Goal: Check status

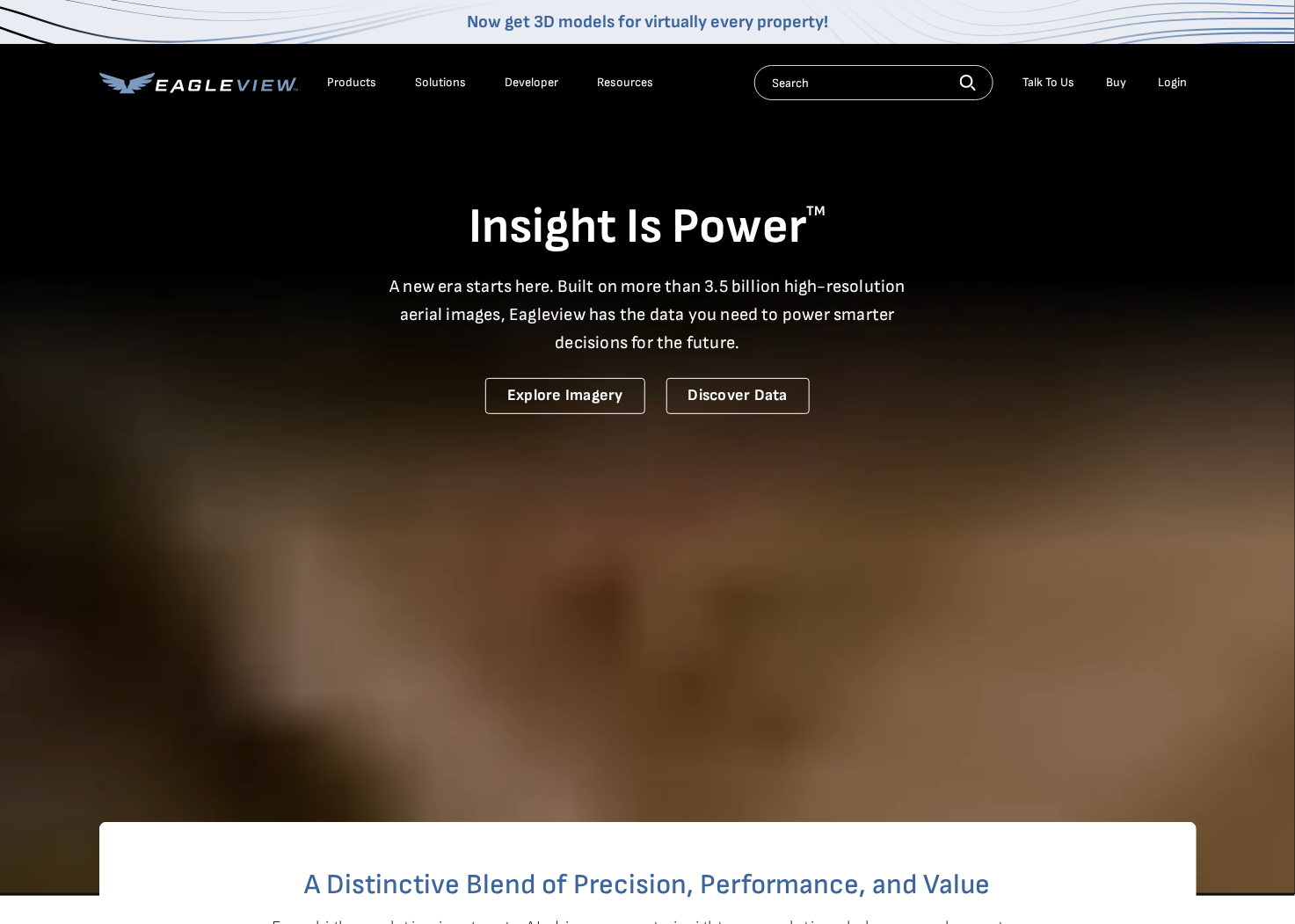
click at [1178, 83] on div "Login" at bounding box center [1172, 82] width 29 height 16
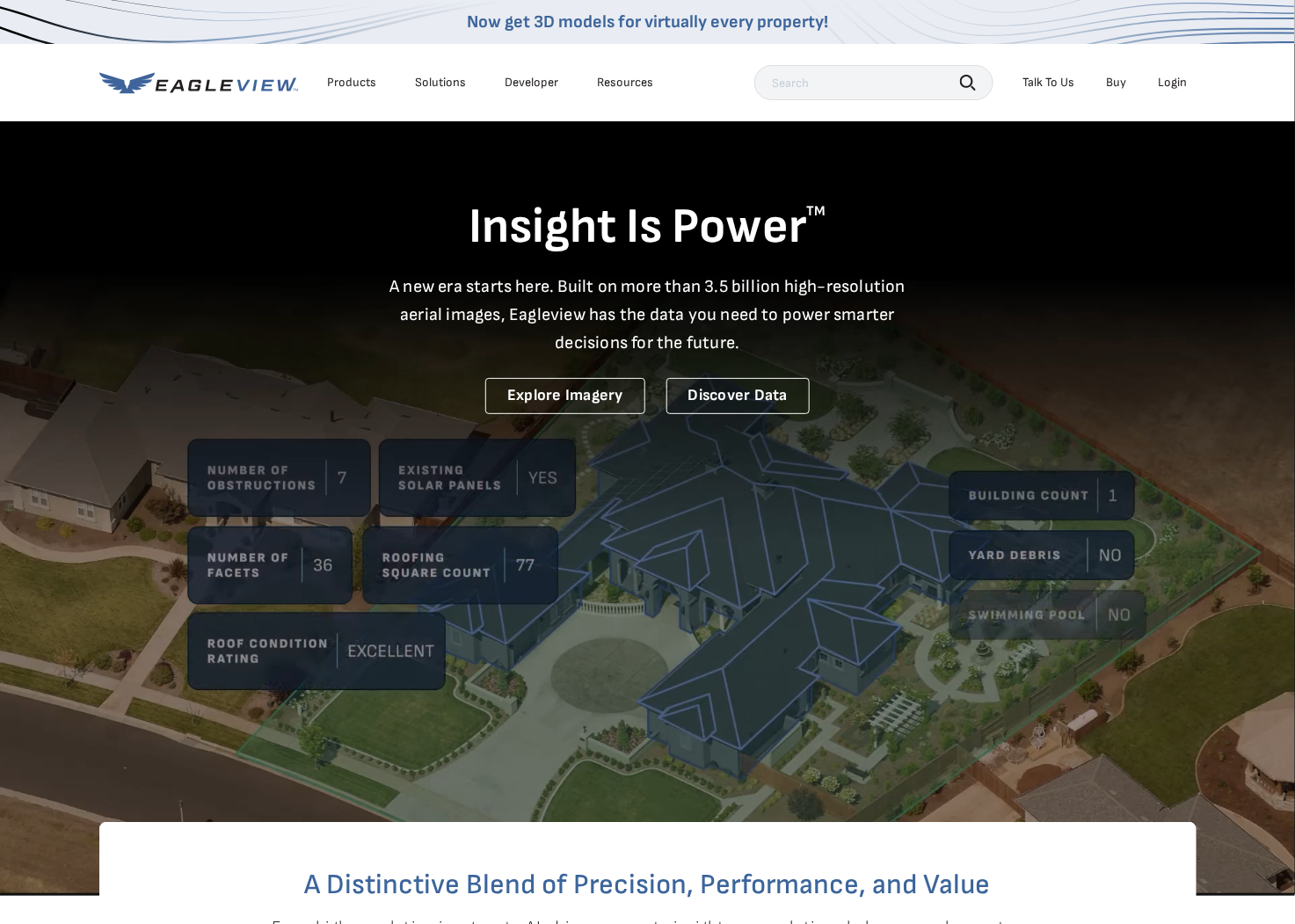
click at [1173, 79] on div "Login" at bounding box center [1172, 82] width 29 height 16
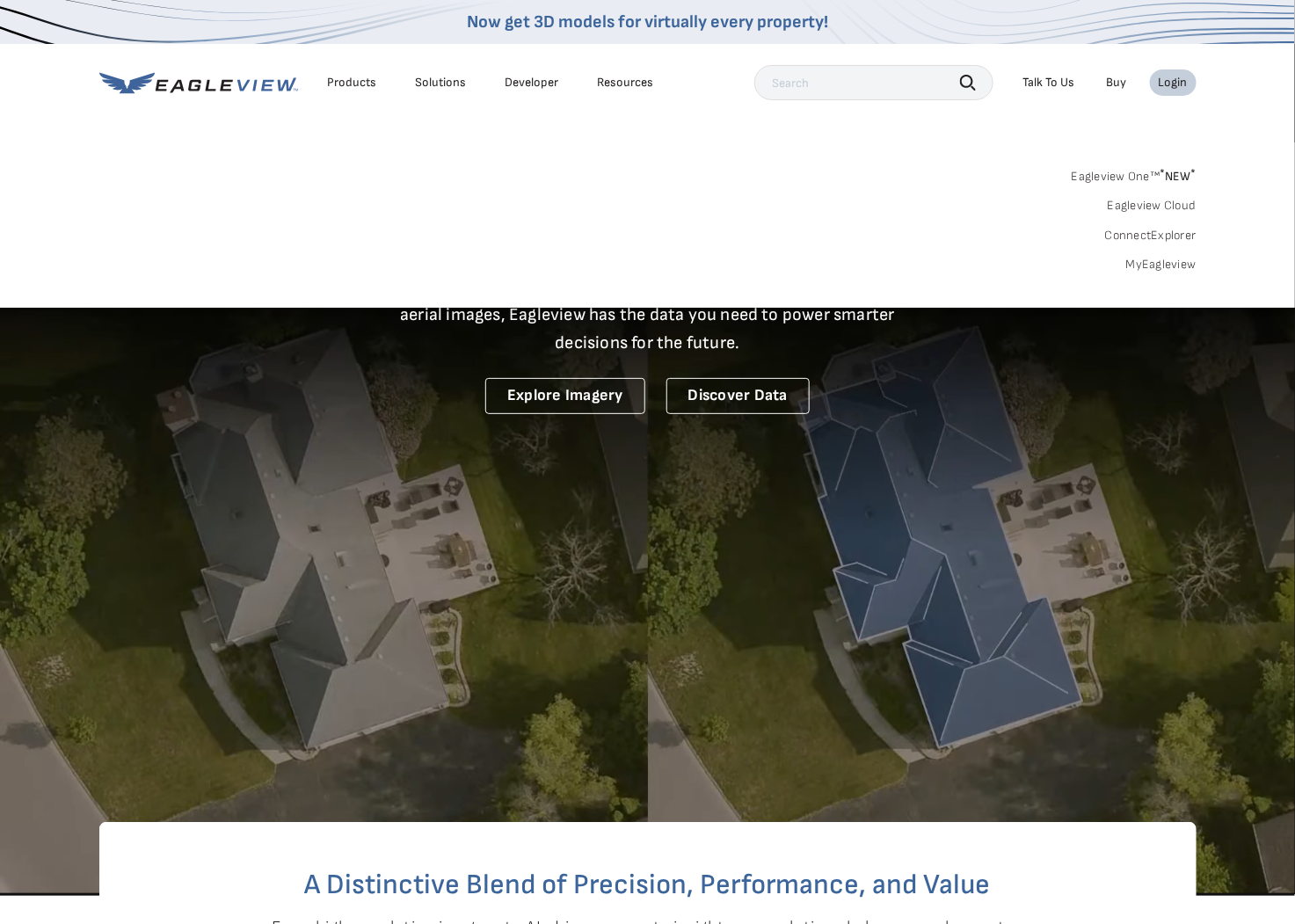
click at [1181, 85] on div "Login" at bounding box center [1172, 82] width 29 height 16
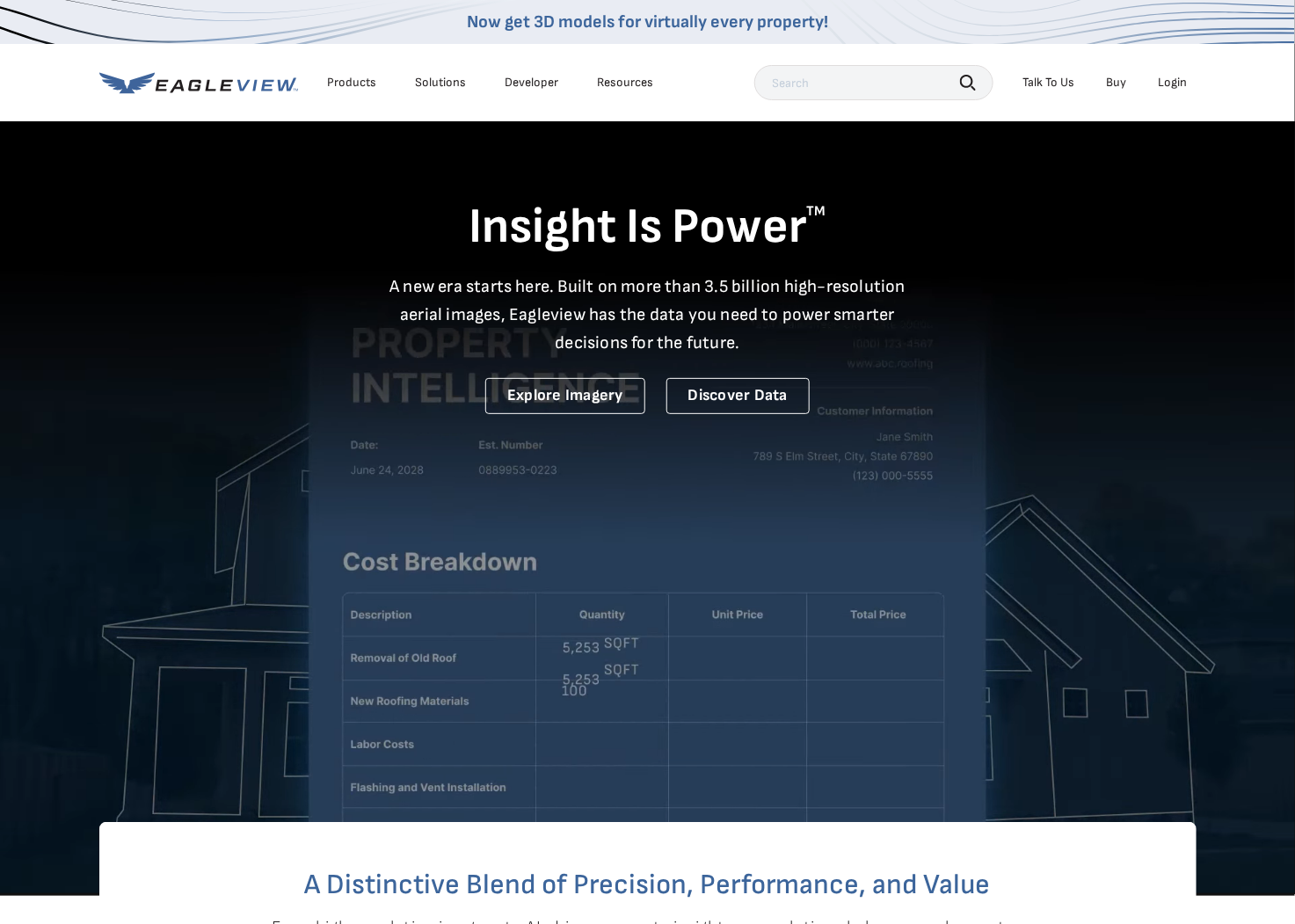
click at [1172, 85] on div "Login" at bounding box center [1172, 82] width 29 height 16
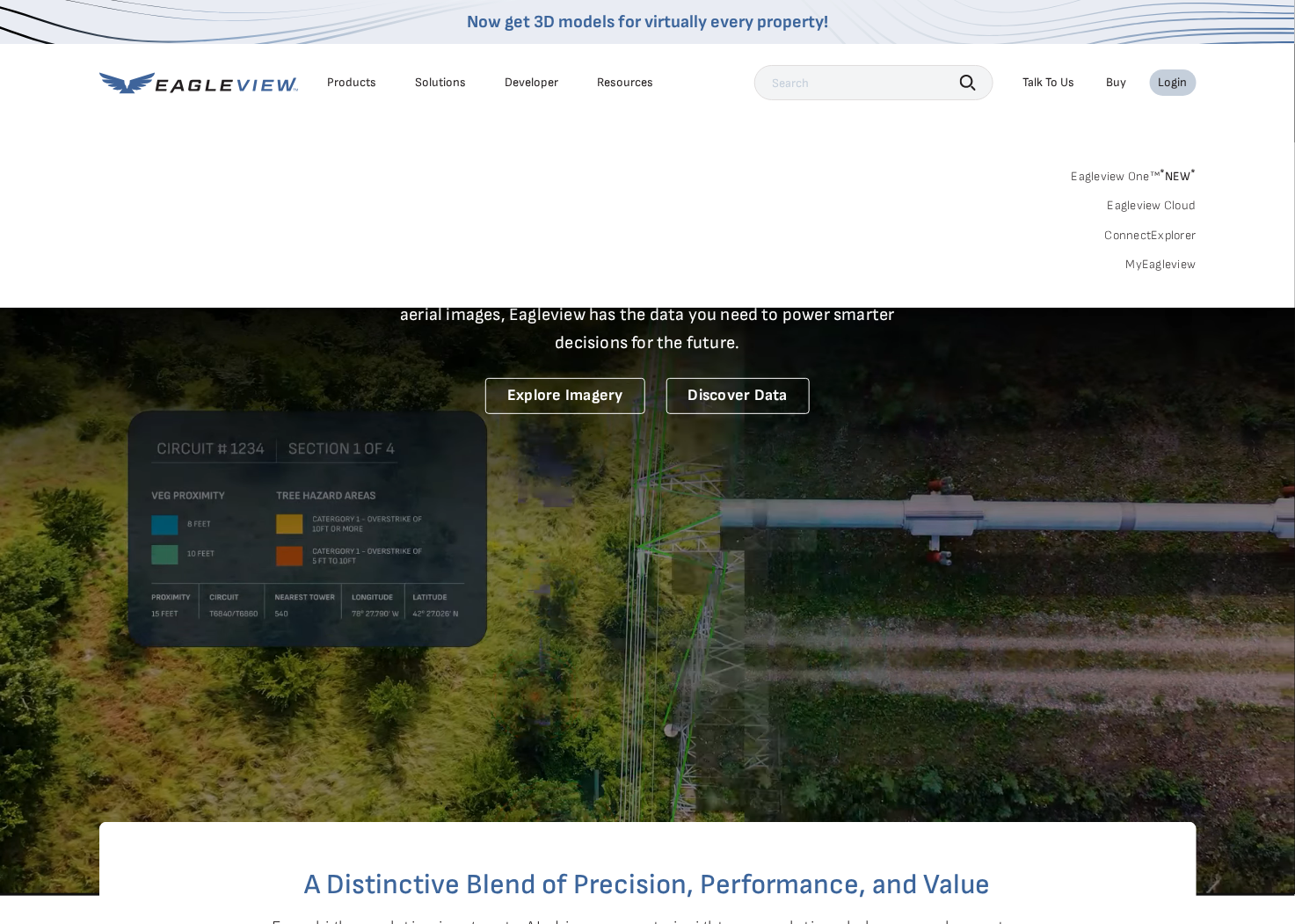
click at [1167, 257] on link "MyEagleview" at bounding box center [1161, 264] width 70 height 16
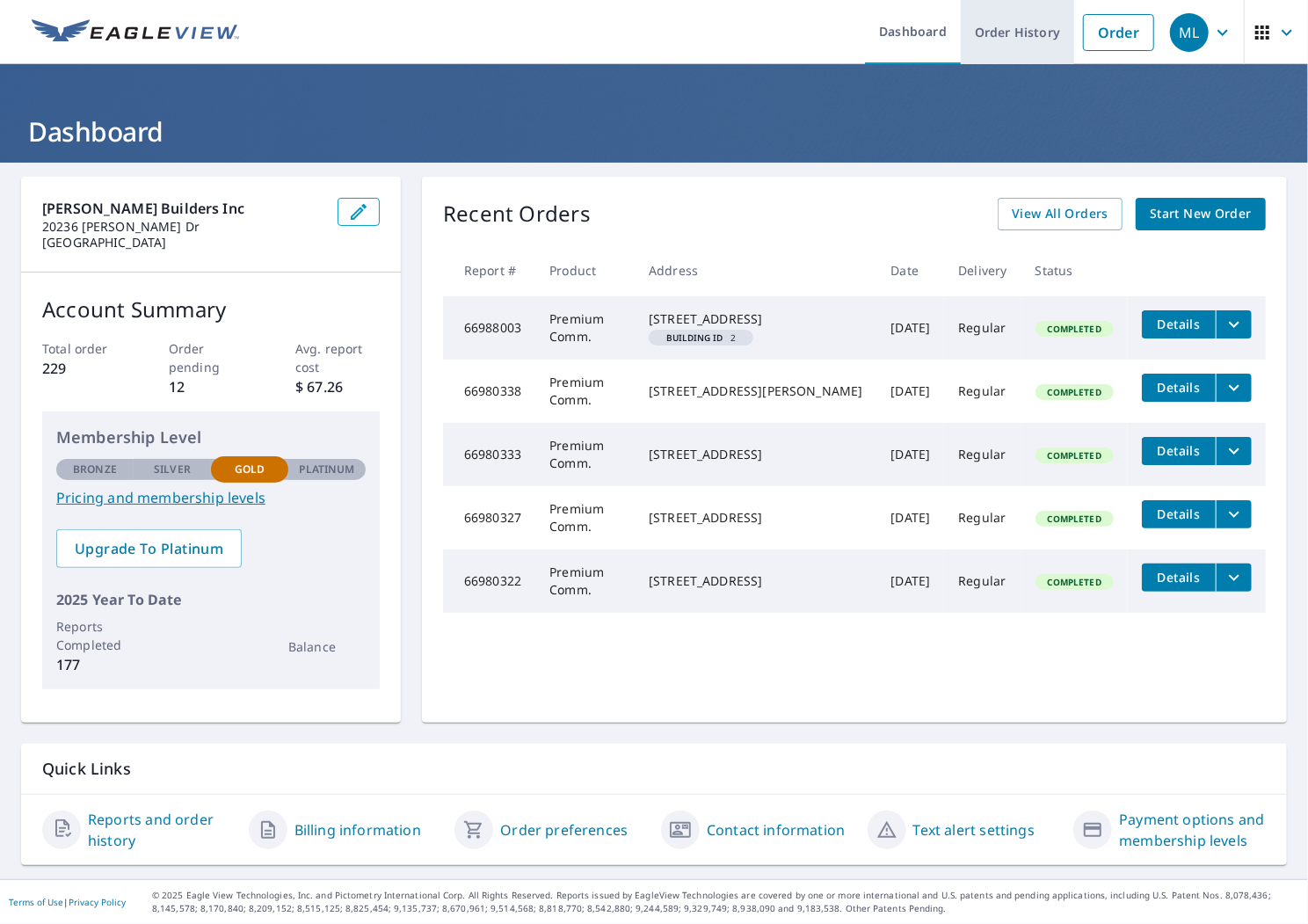
click at [1007, 36] on link "Order History" at bounding box center [1017, 32] width 113 height 65
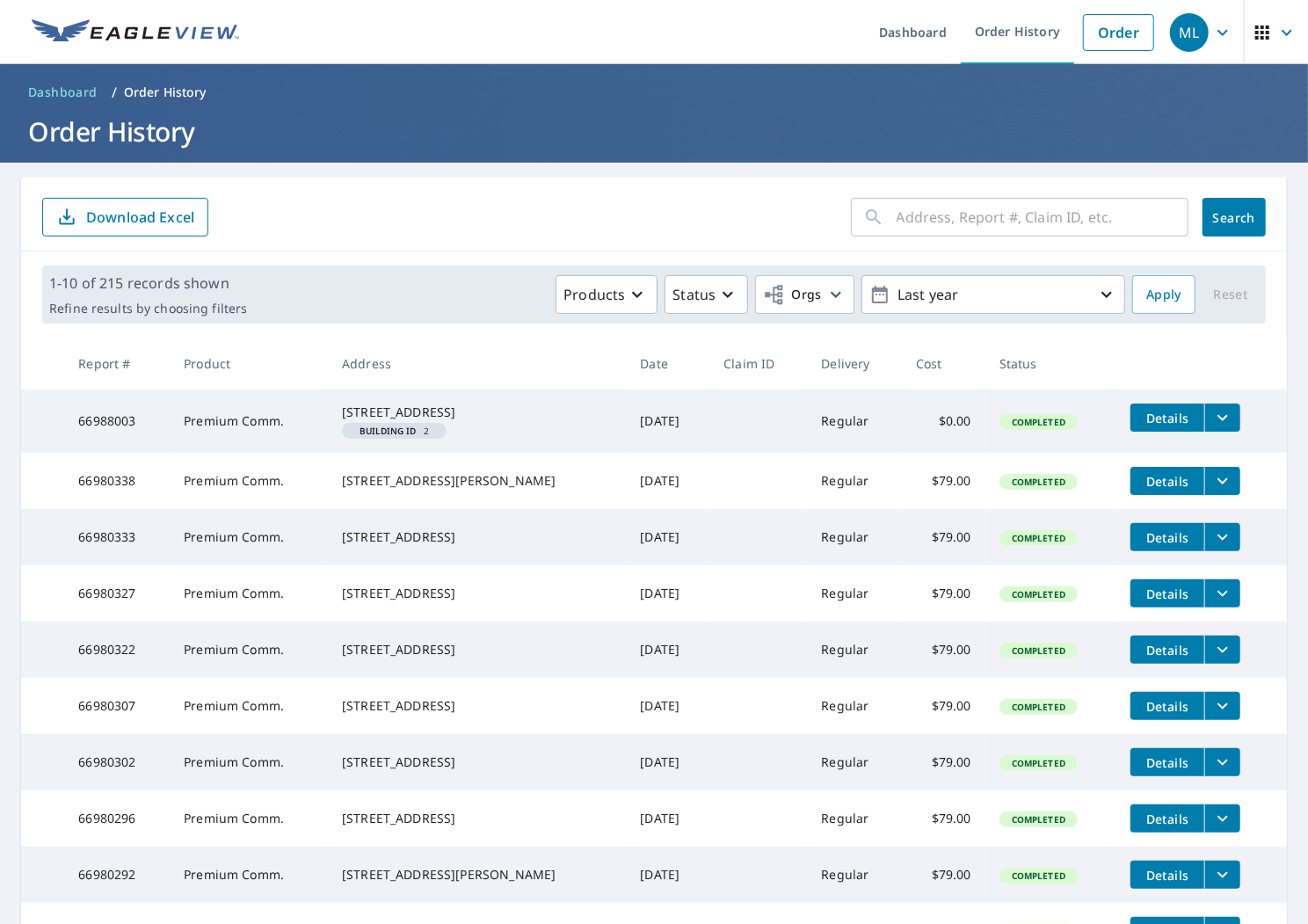
click at [940, 189] on div "​ Search Download Excel" at bounding box center [654, 214] width 1266 height 75
click at [953, 228] on input "text" at bounding box center [1043, 217] width 292 height 50
type input "720 S Hobart"
click button "Search" at bounding box center [1234, 216] width 64 height 38
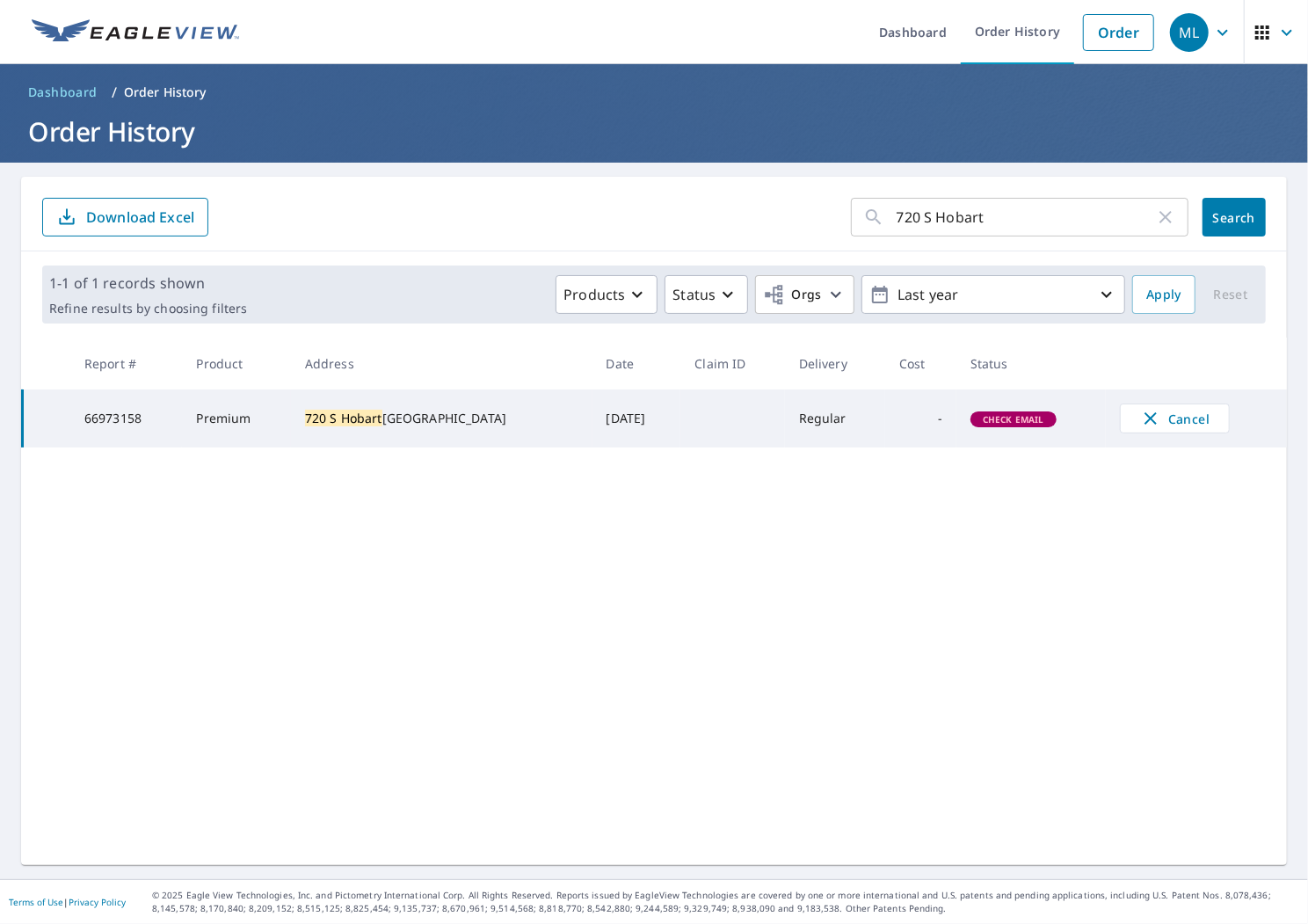
click at [985, 421] on span "Check Email" at bounding box center [1013, 418] width 82 height 12
click at [366, 424] on div "[STREET_ADDRESS]" at bounding box center [442, 418] width 273 height 18
click at [977, 416] on span "Check Email" at bounding box center [1013, 418] width 82 height 12
click at [593, 418] on td "[DATE]" at bounding box center [637, 418] width 89 height 58
